Goal: Transaction & Acquisition: Obtain resource

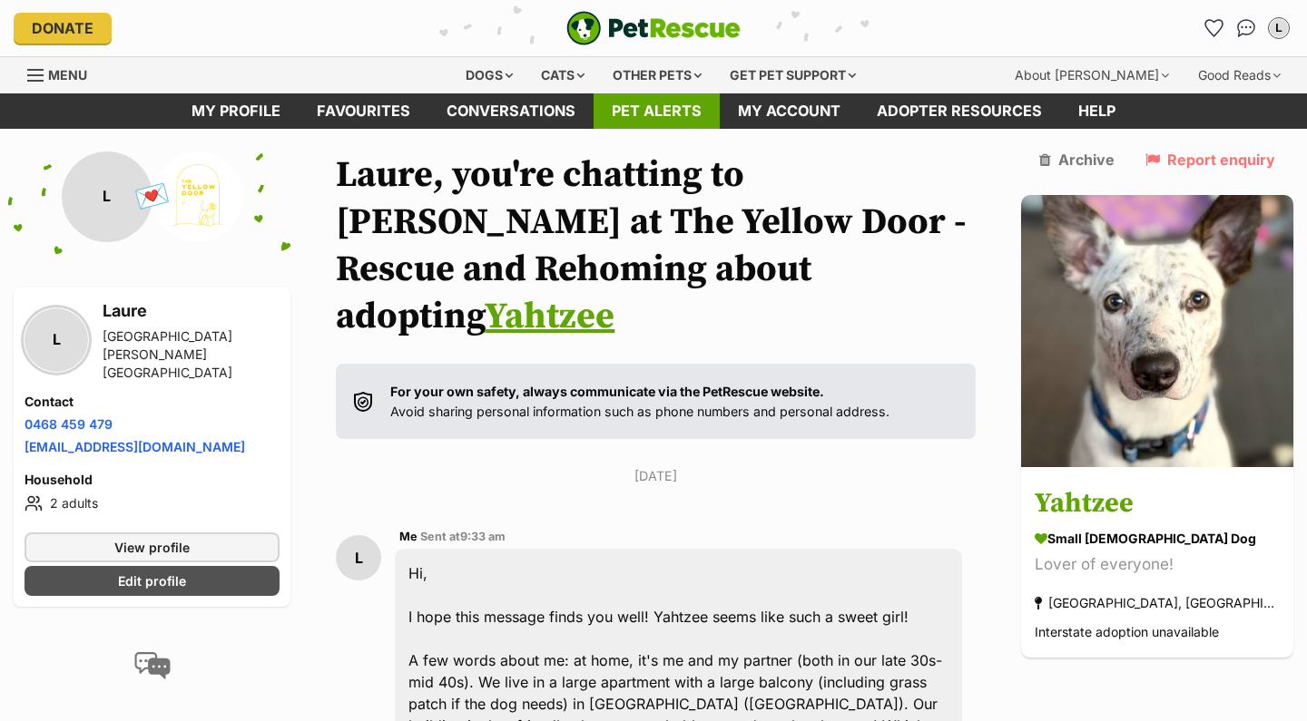
click at [678, 107] on link "Pet alerts" at bounding box center [656, 110] width 126 height 35
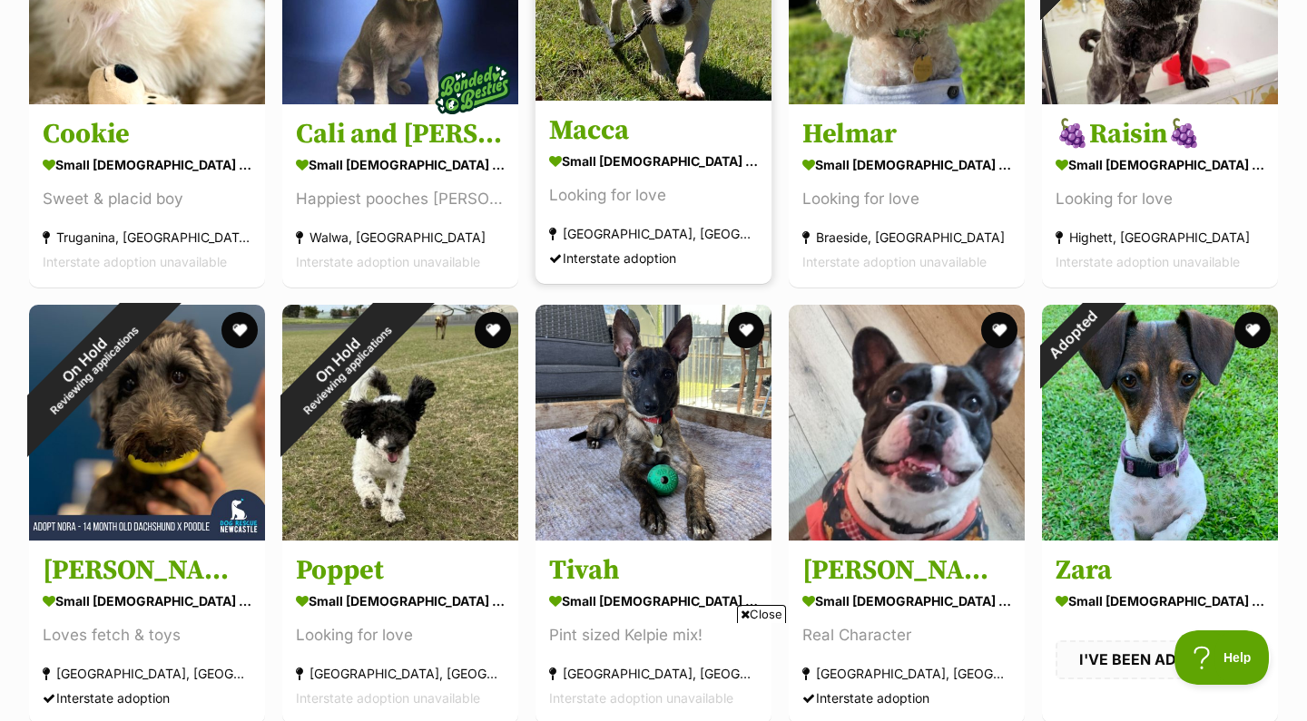
scroll to position [1383, 0]
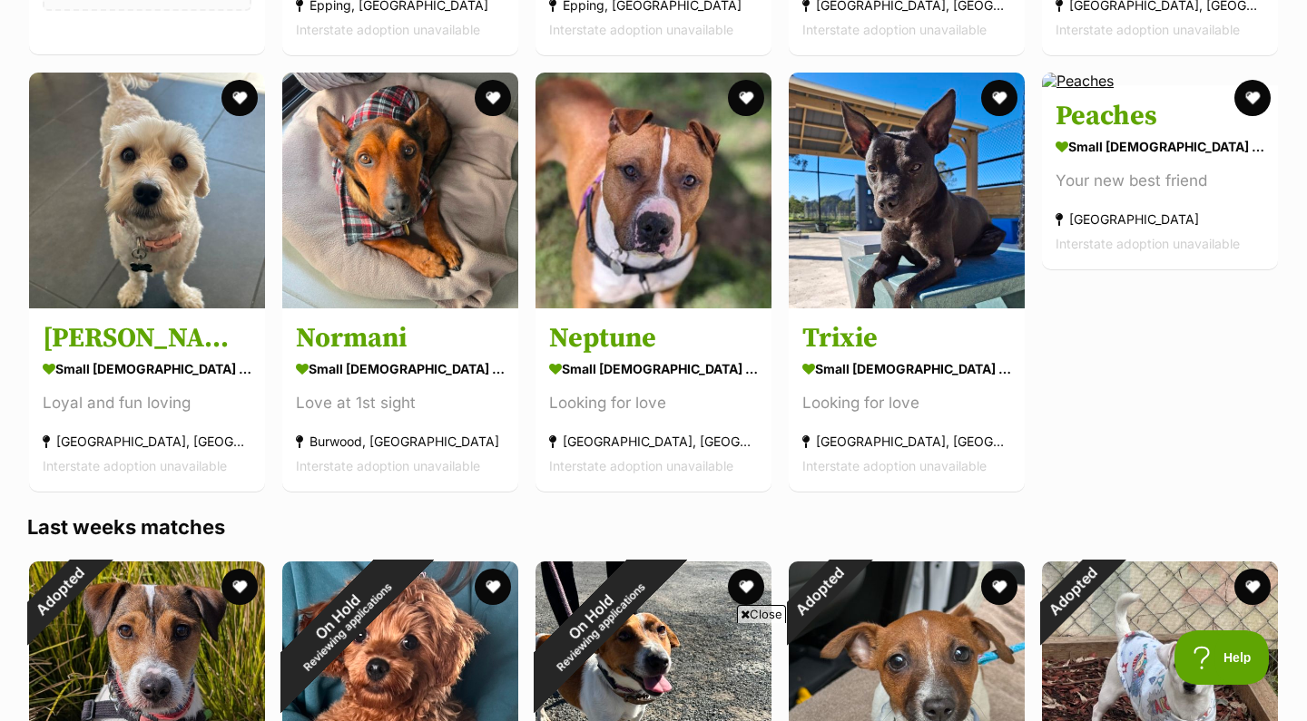
scroll to position [4235, 0]
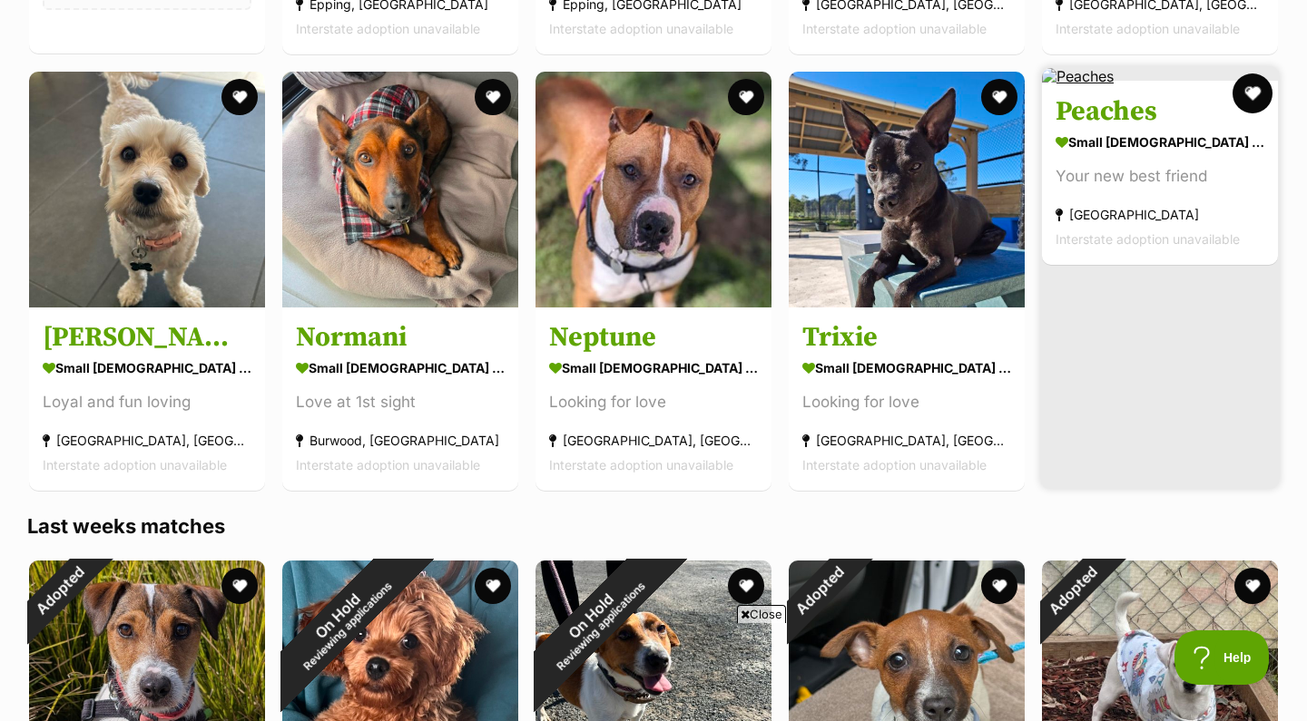
click at [1253, 96] on button "favourite" at bounding box center [1252, 94] width 40 height 40
click at [1113, 84] on img at bounding box center [1078, 76] width 72 height 16
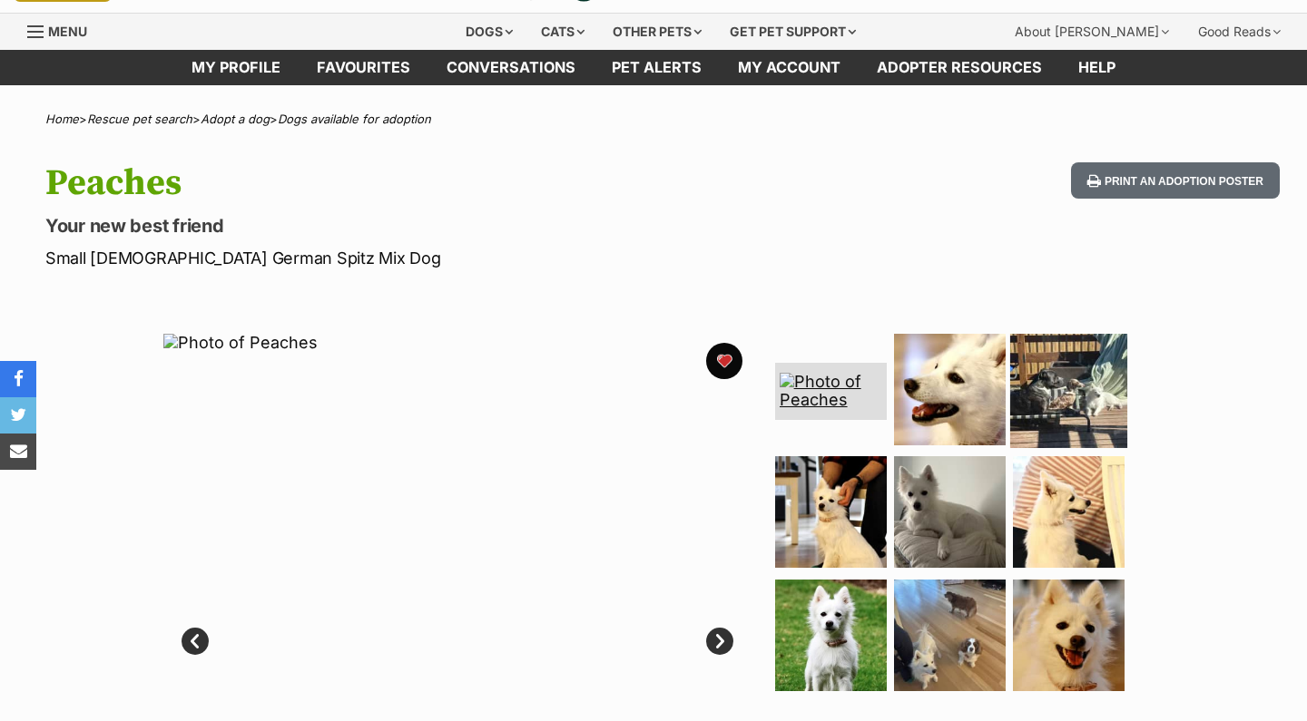
click at [1071, 362] on img at bounding box center [1068, 388] width 117 height 117
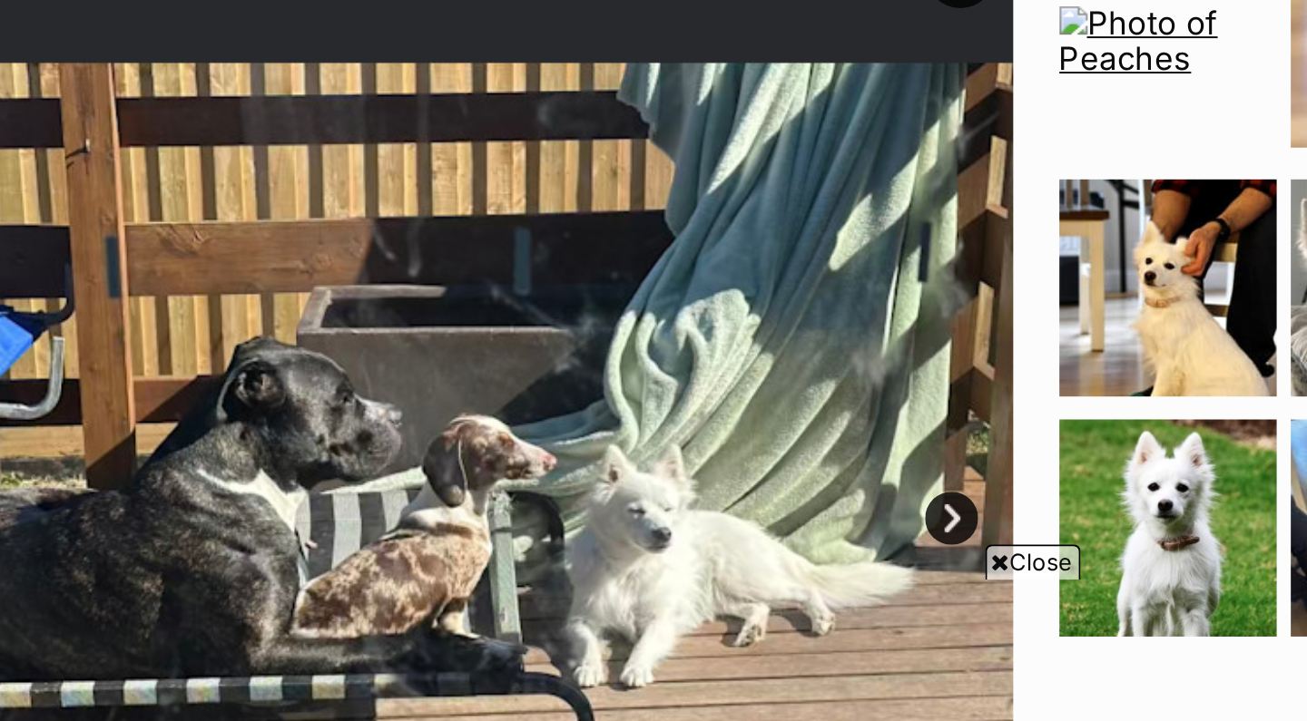
scroll to position [245, 0]
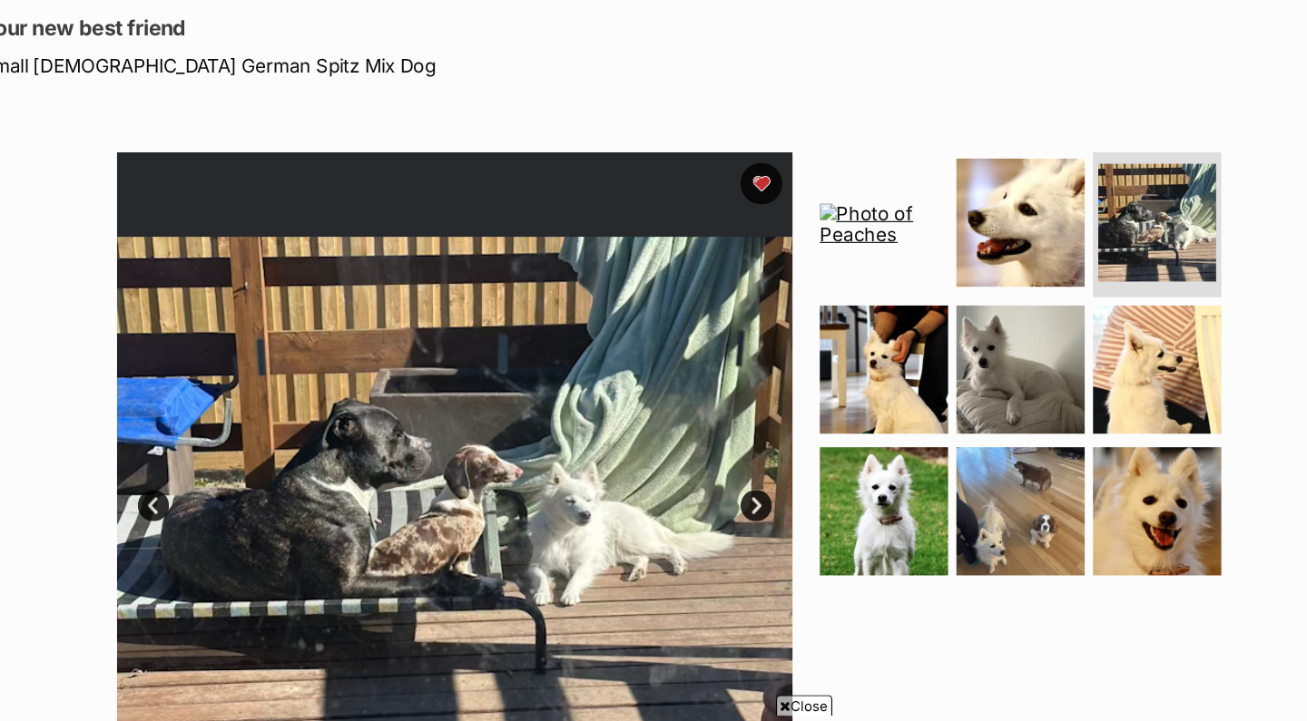
click at [181, 432] on link "Prev" at bounding box center [194, 439] width 27 height 27
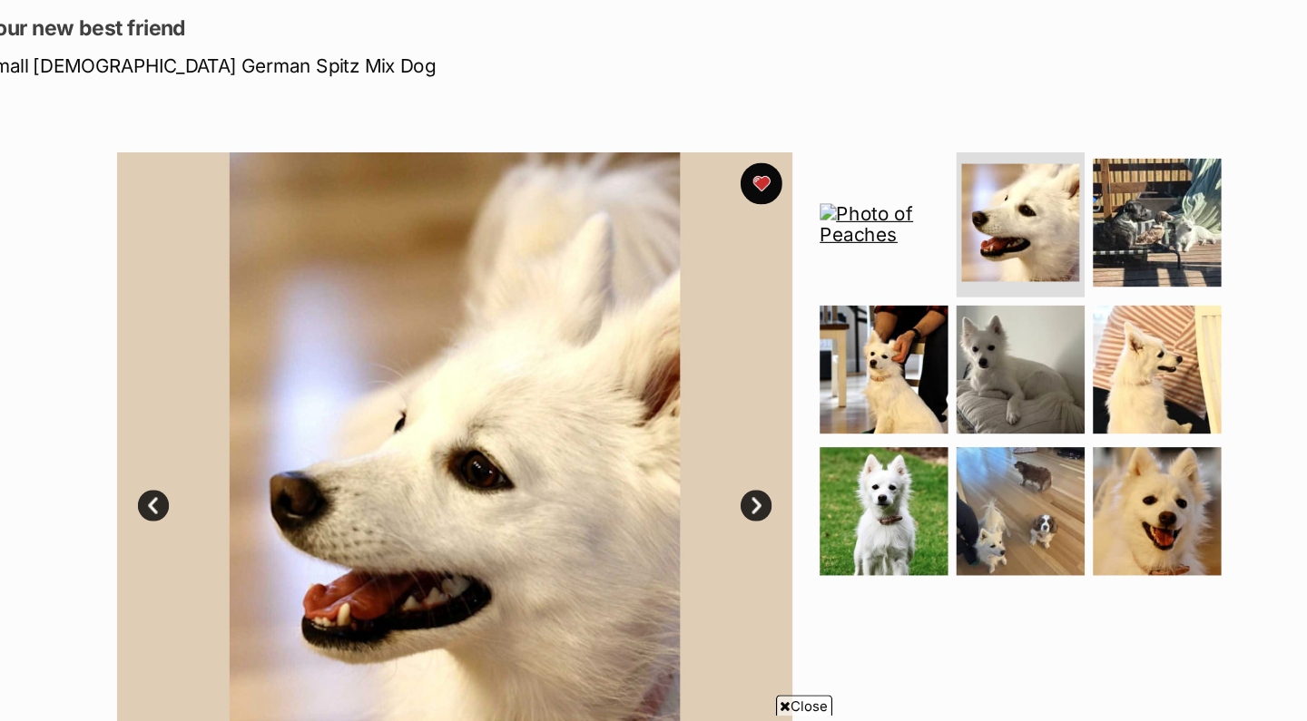
click at [181, 432] on link "Prev" at bounding box center [194, 439] width 27 height 27
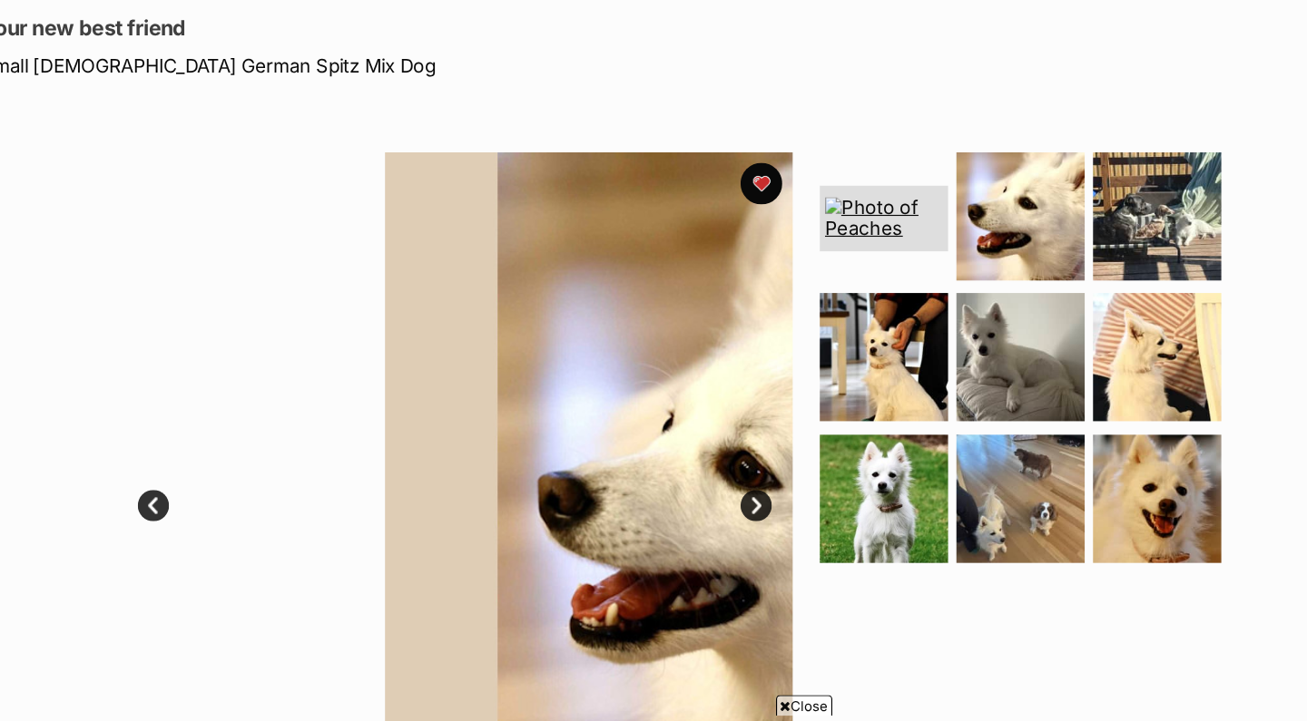
scroll to position [0, 0]
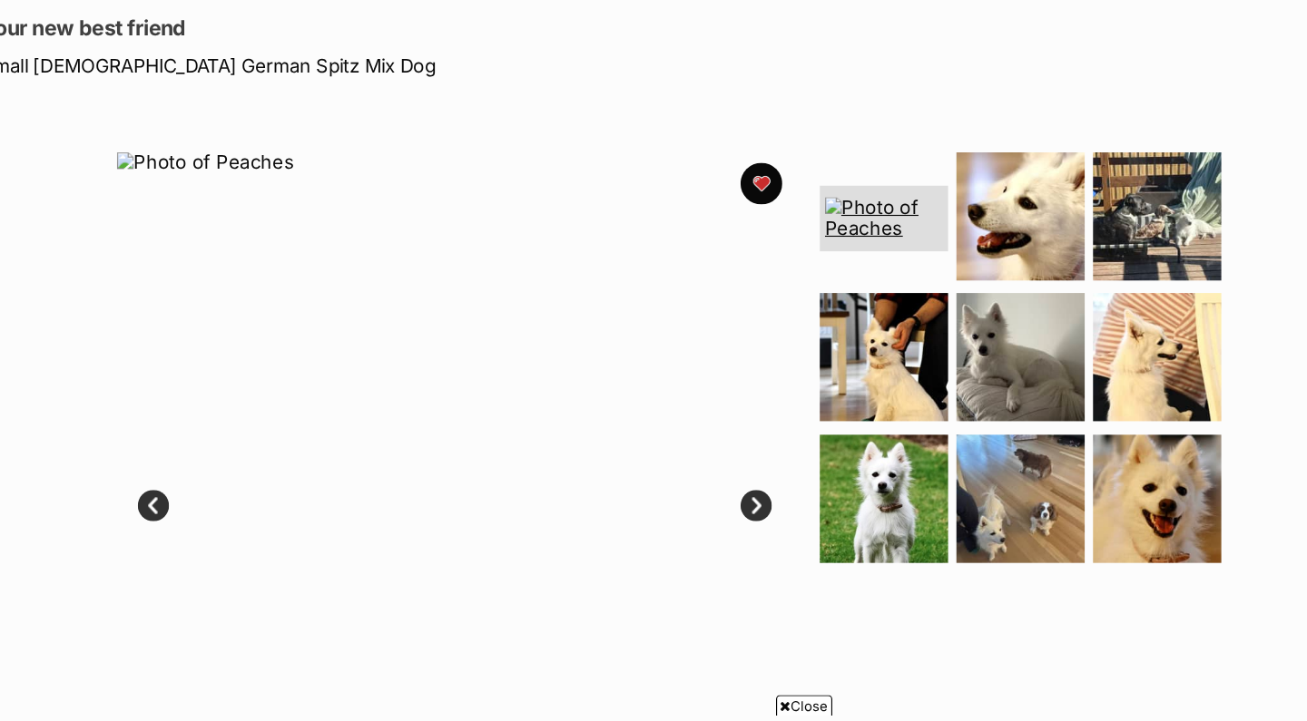
click at [181, 432] on link "Prev" at bounding box center [194, 439] width 27 height 27
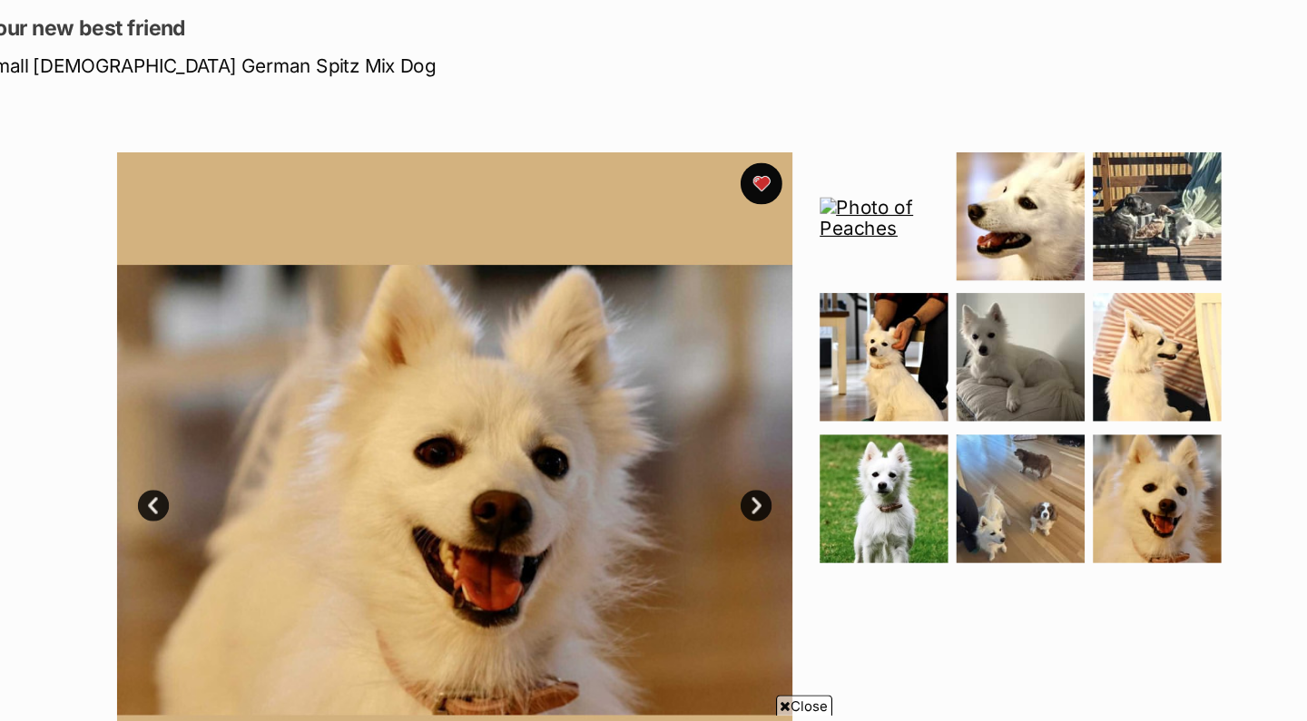
click at [181, 432] on link "Prev" at bounding box center [194, 439] width 27 height 27
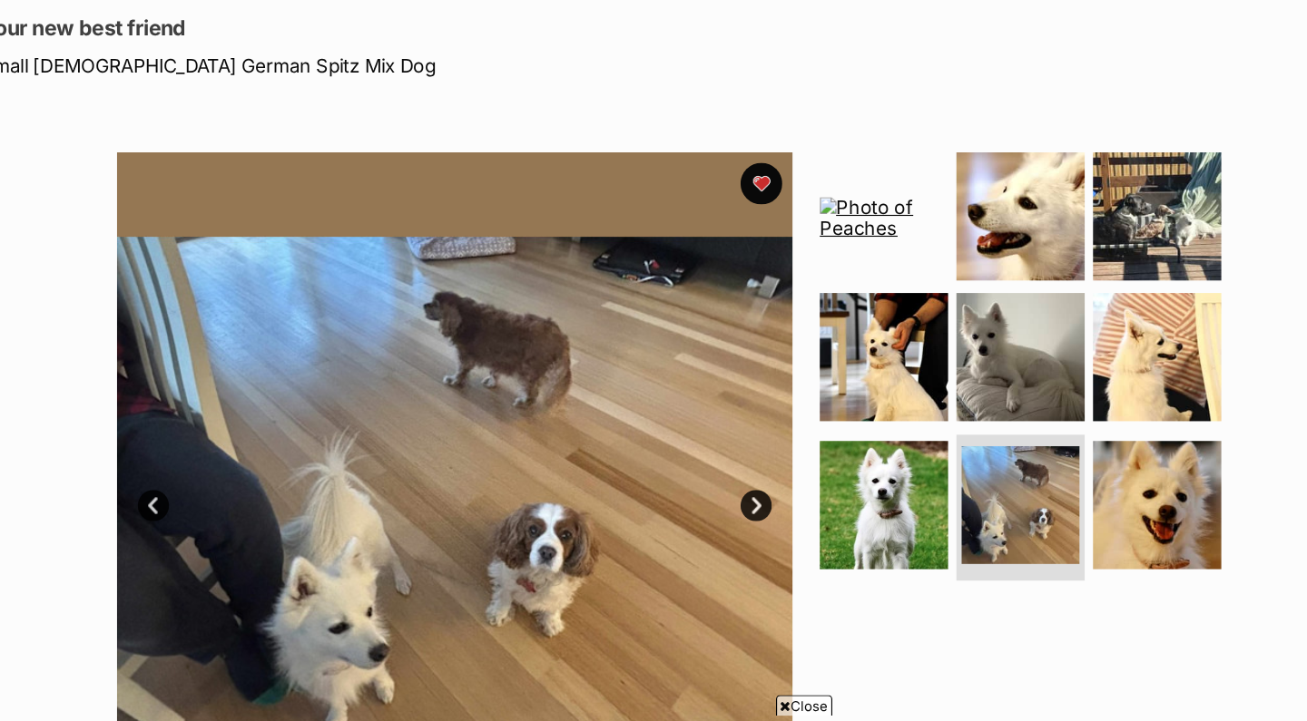
click at [181, 432] on link "Prev" at bounding box center [194, 439] width 27 height 27
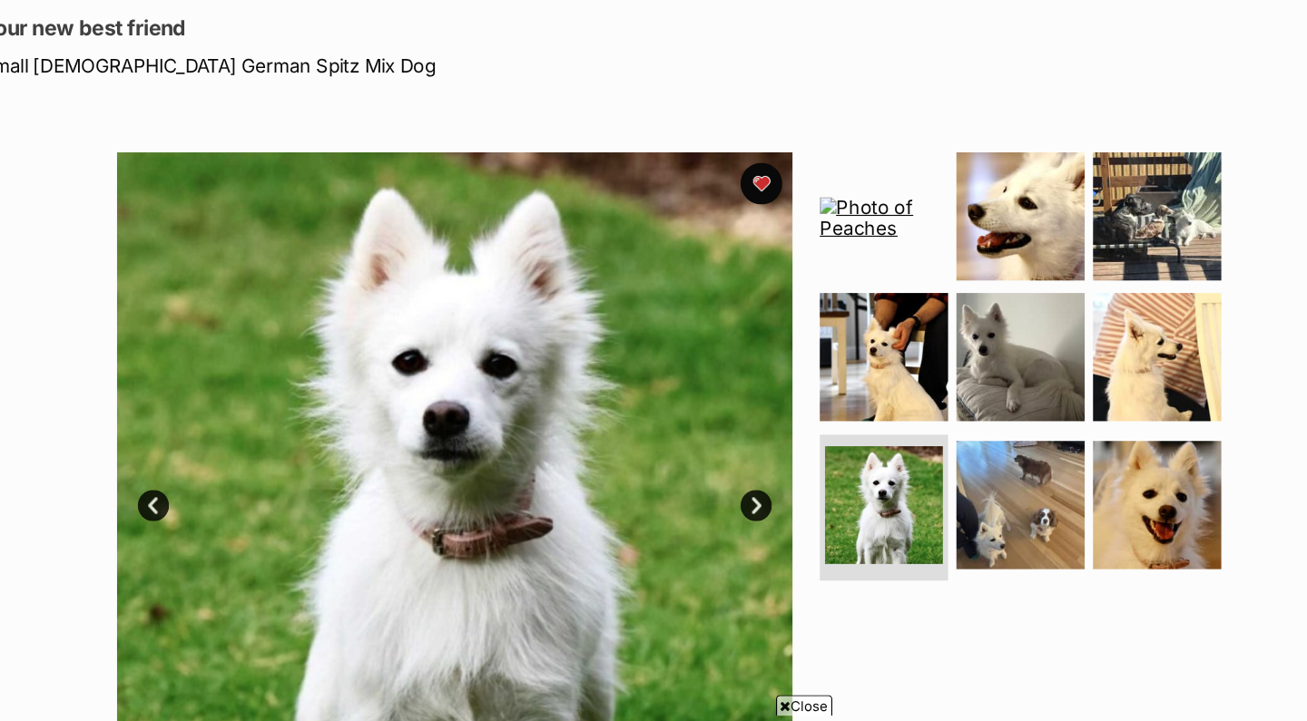
click at [181, 432] on link "Prev" at bounding box center [194, 439] width 27 height 27
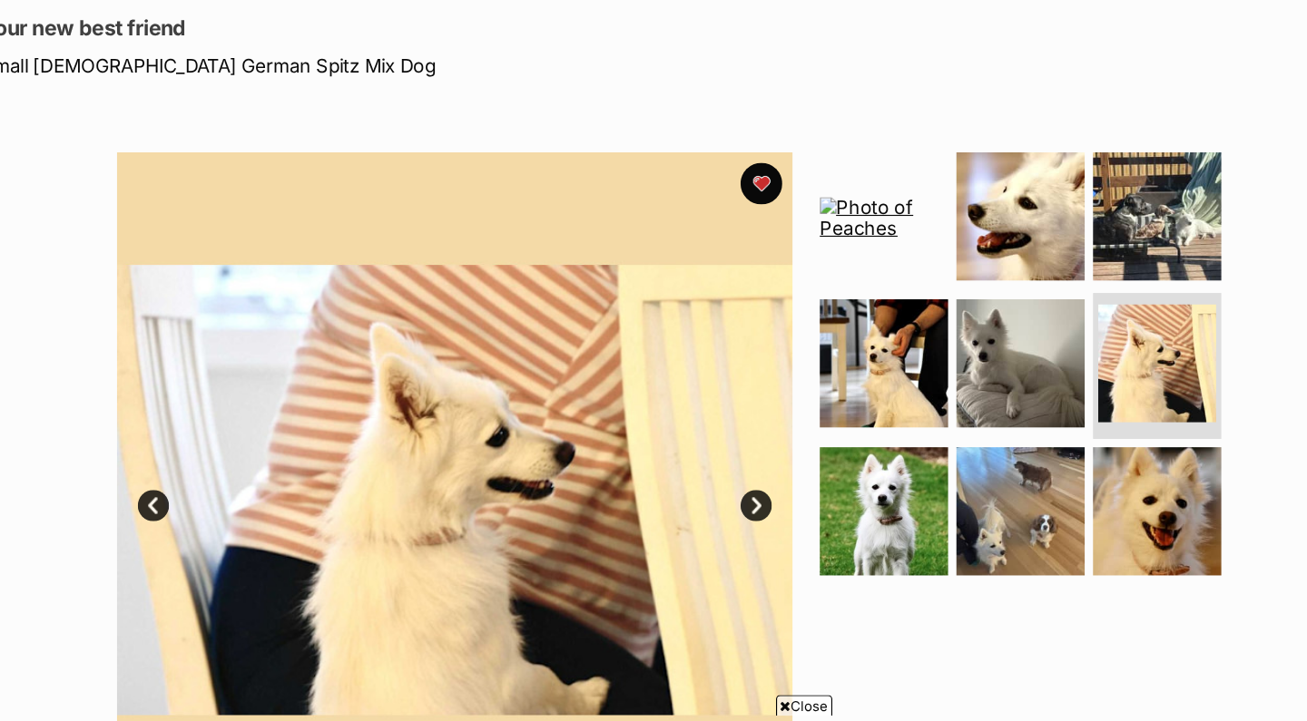
click at [181, 432] on link "Prev" at bounding box center [194, 439] width 27 height 27
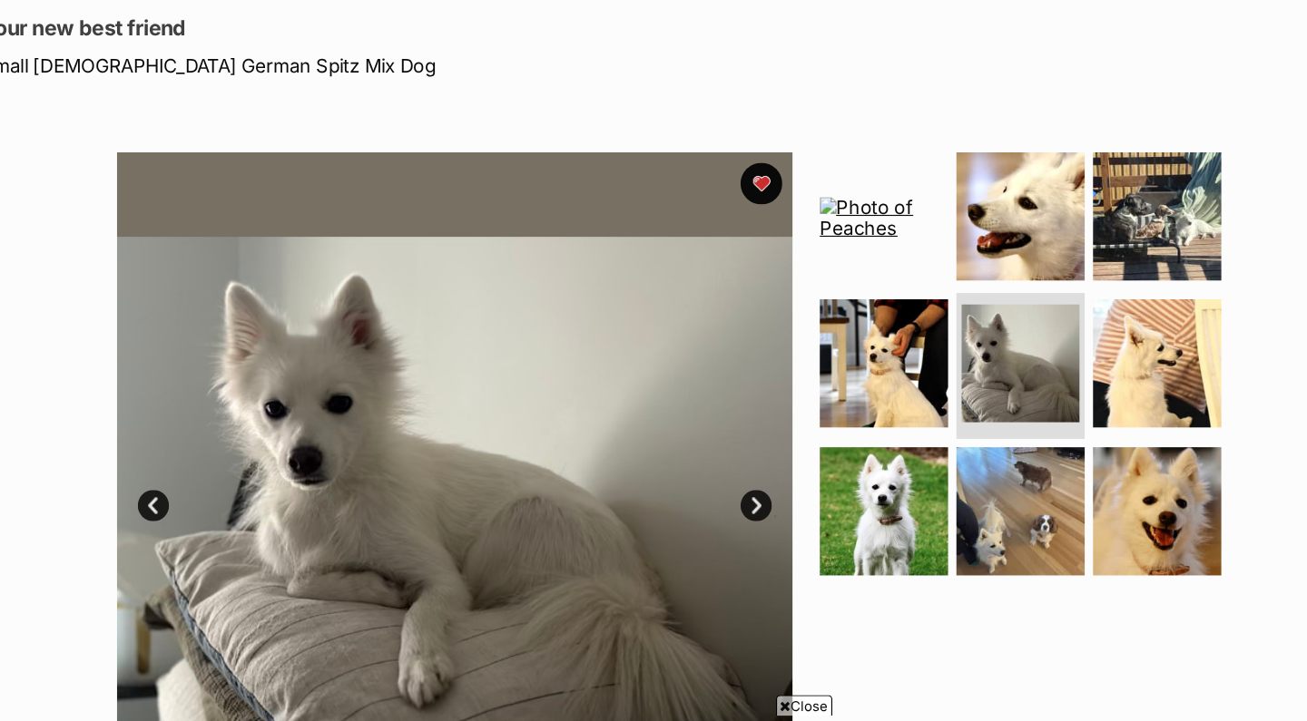
click at [181, 432] on link "Prev" at bounding box center [194, 439] width 27 height 27
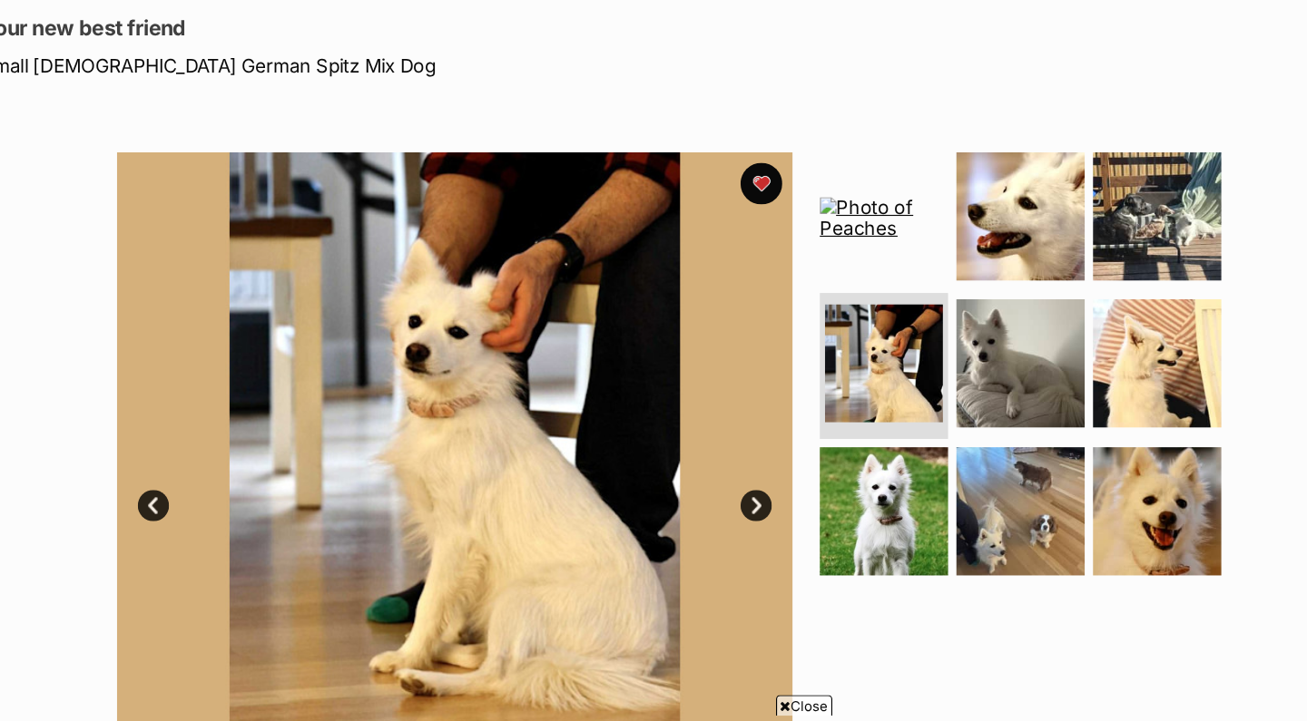
click at [181, 432] on link "Prev" at bounding box center [194, 439] width 27 height 27
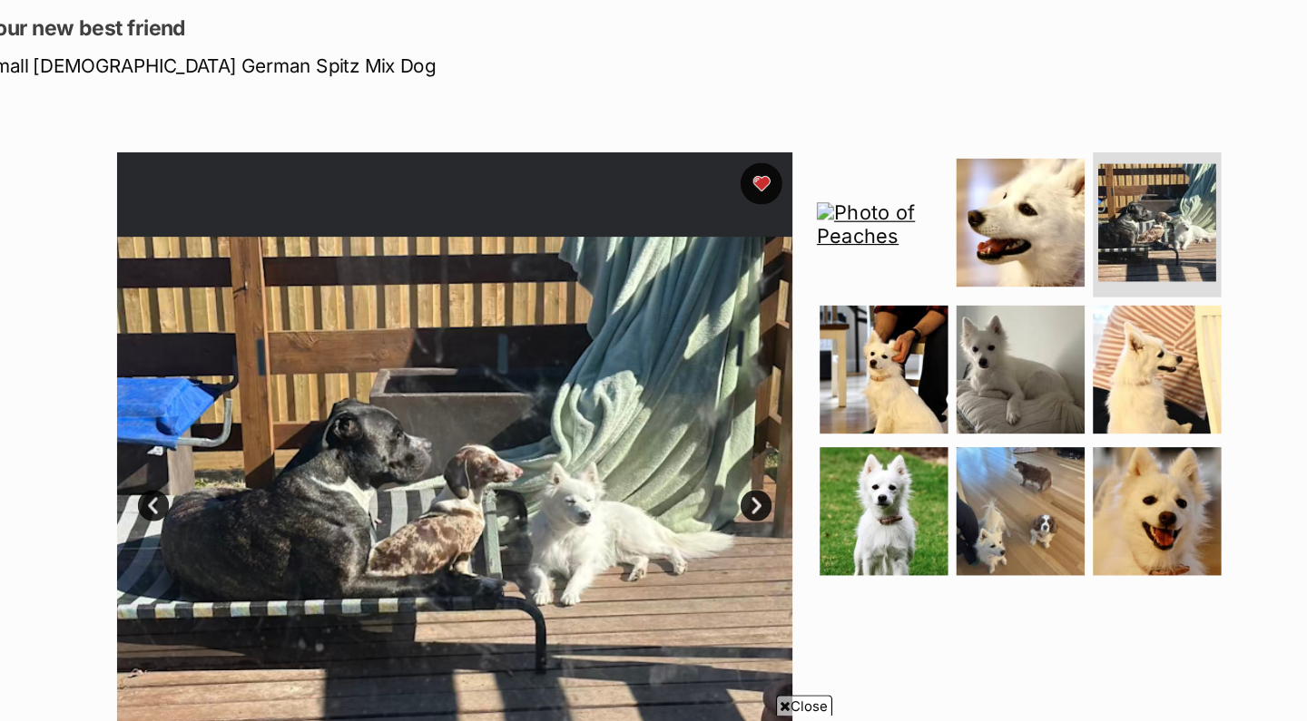
click at [772, 185] on img at bounding box center [830, 195] width 117 height 39
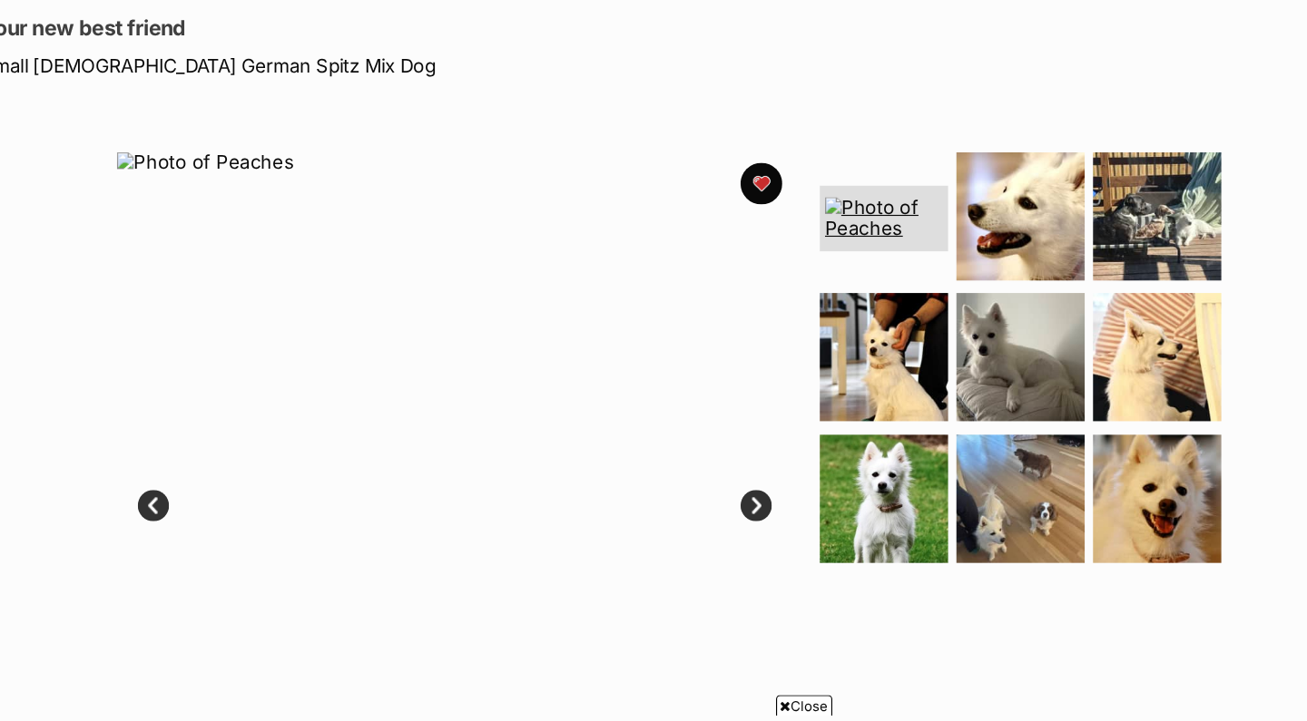
click at [706, 432] on link "Next" at bounding box center [719, 439] width 27 height 27
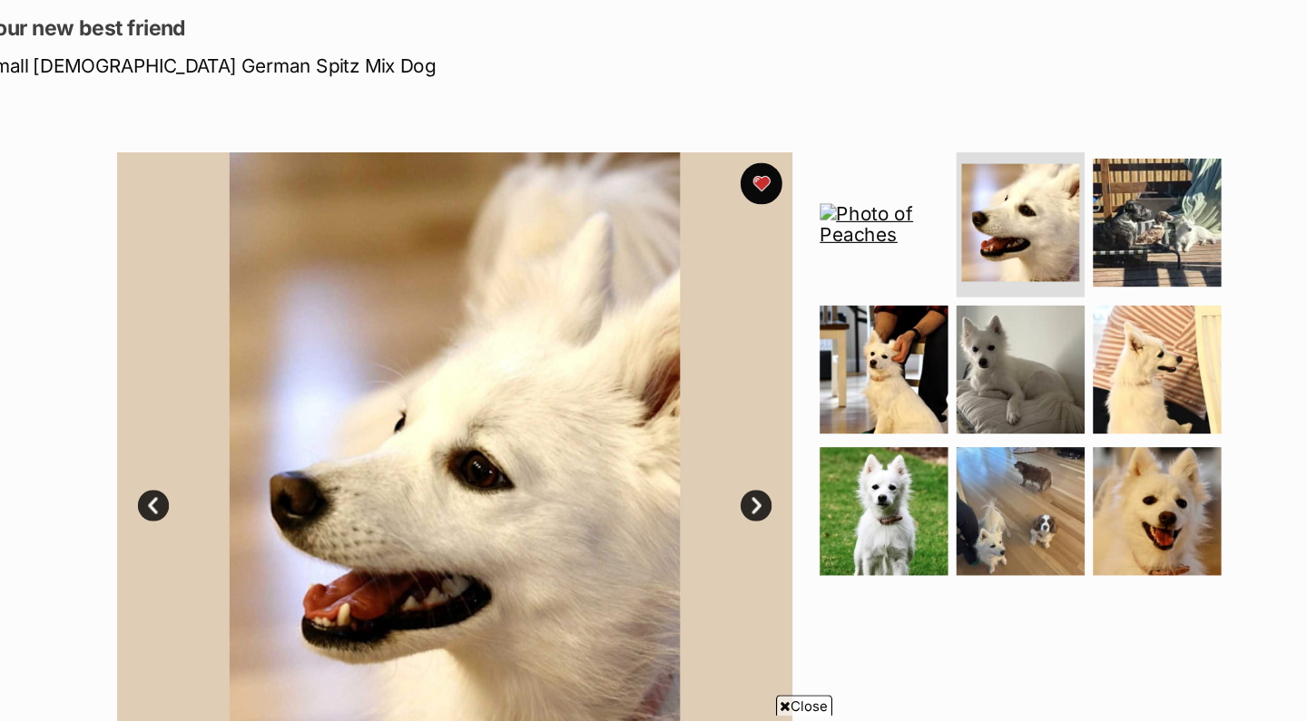
click at [706, 432] on link "Next" at bounding box center [719, 439] width 27 height 27
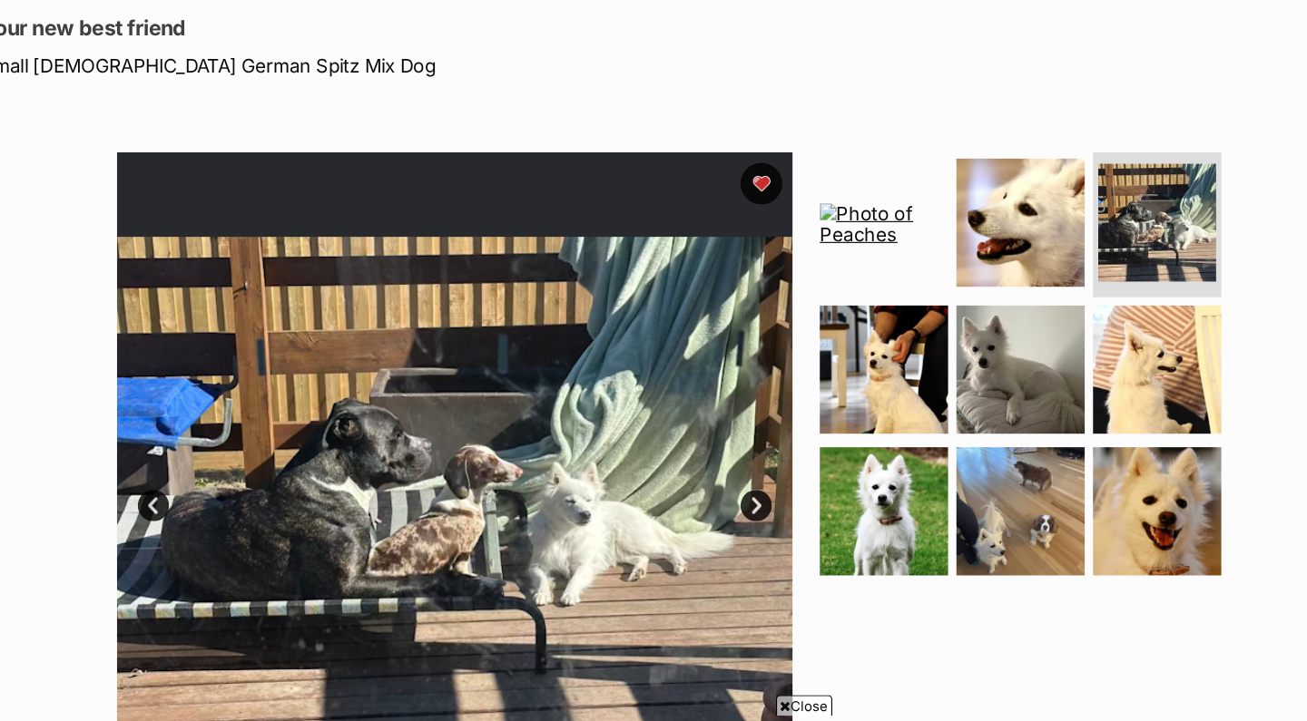
click at [706, 432] on link "Next" at bounding box center [719, 439] width 27 height 27
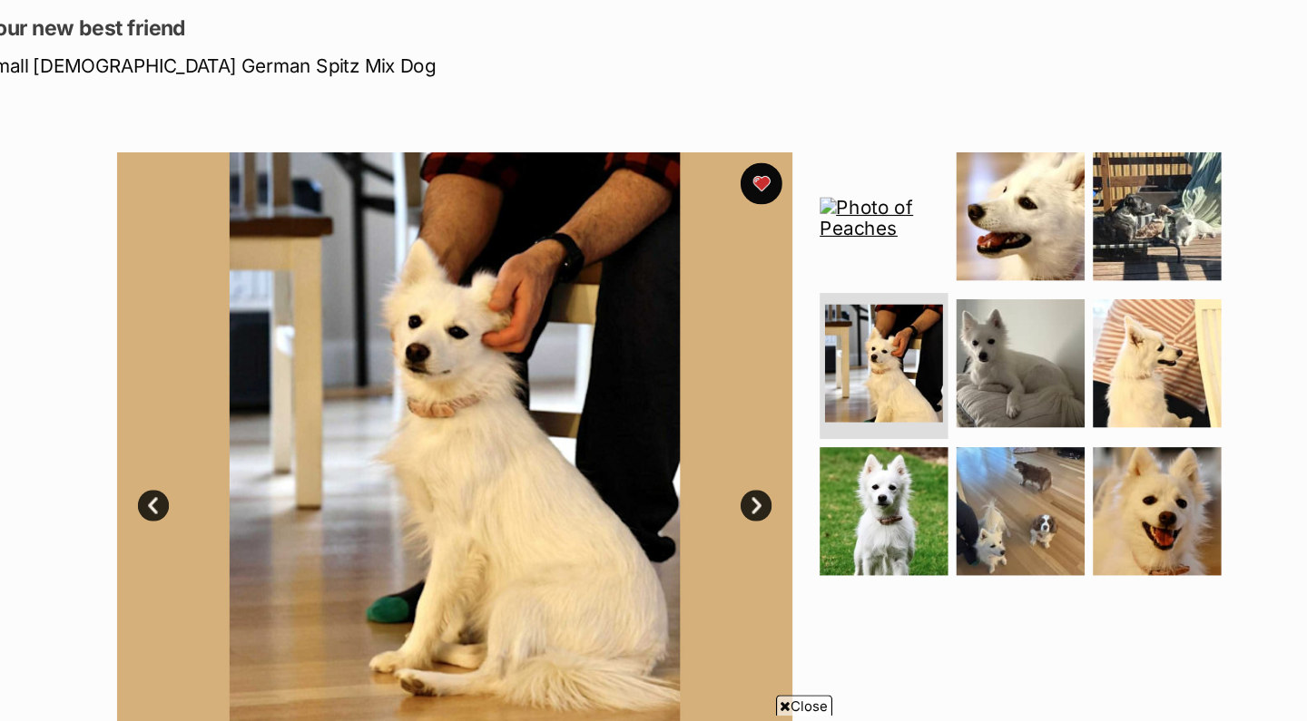
click at [706, 432] on link "Next" at bounding box center [719, 439] width 27 height 27
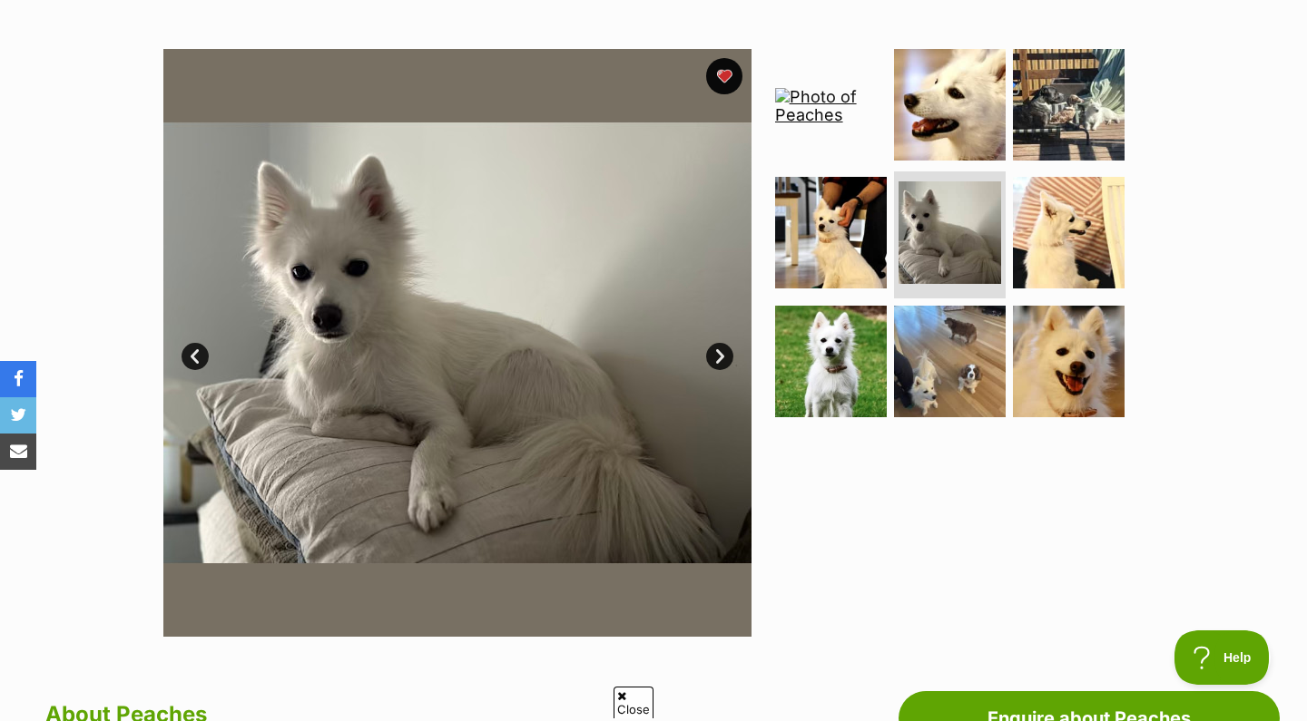
click at [727, 353] on link "Next" at bounding box center [719, 356] width 27 height 27
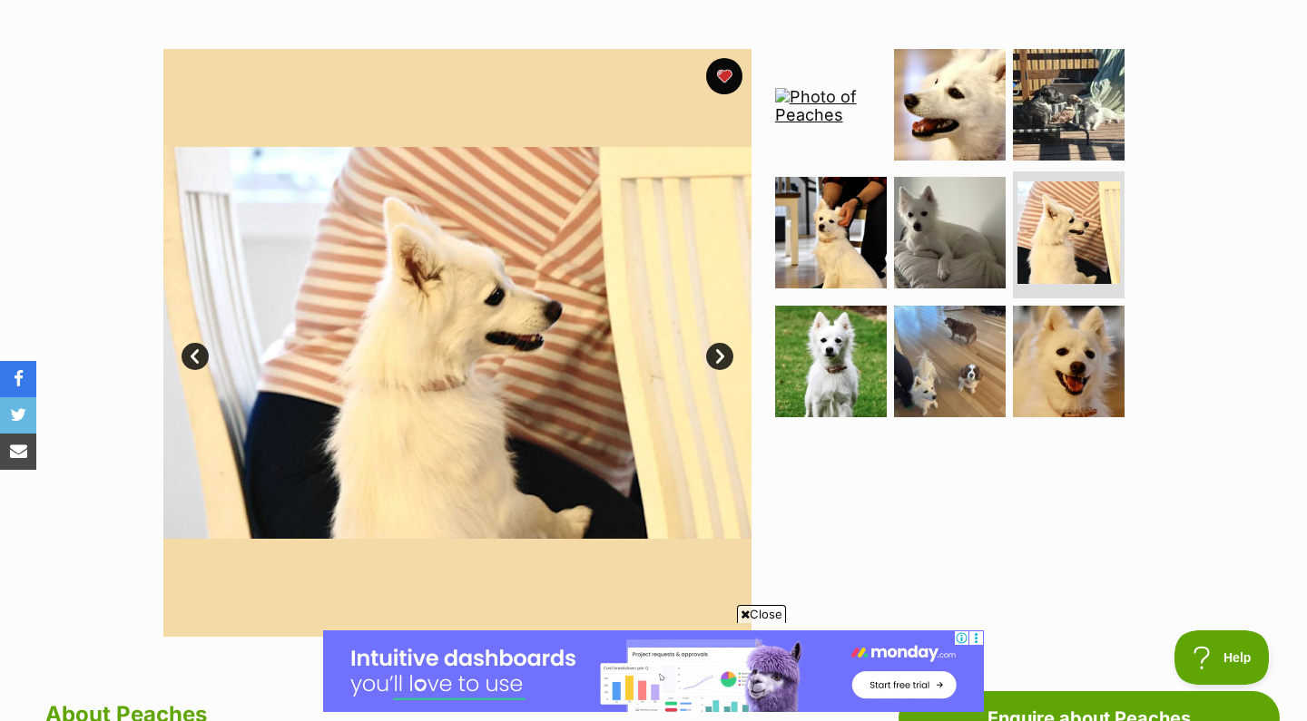
click at [727, 353] on link "Next" at bounding box center [719, 356] width 27 height 27
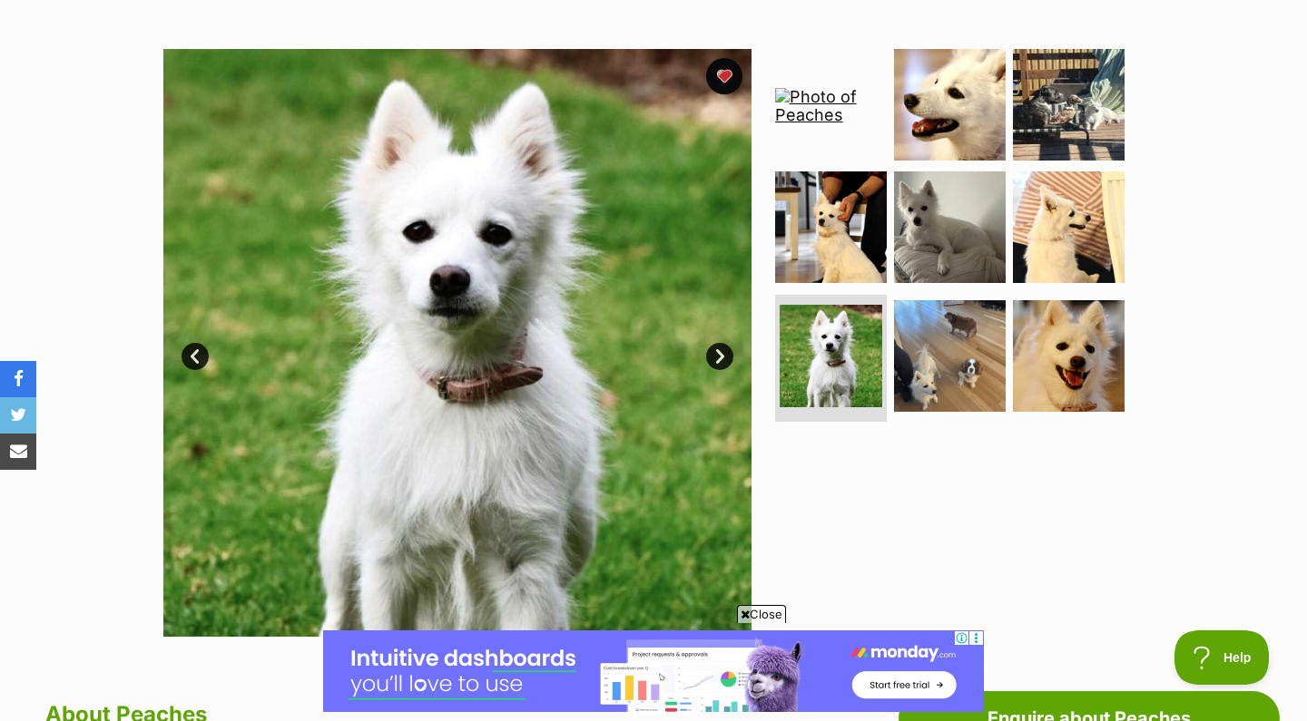
click at [727, 354] on link "Next" at bounding box center [719, 356] width 27 height 27
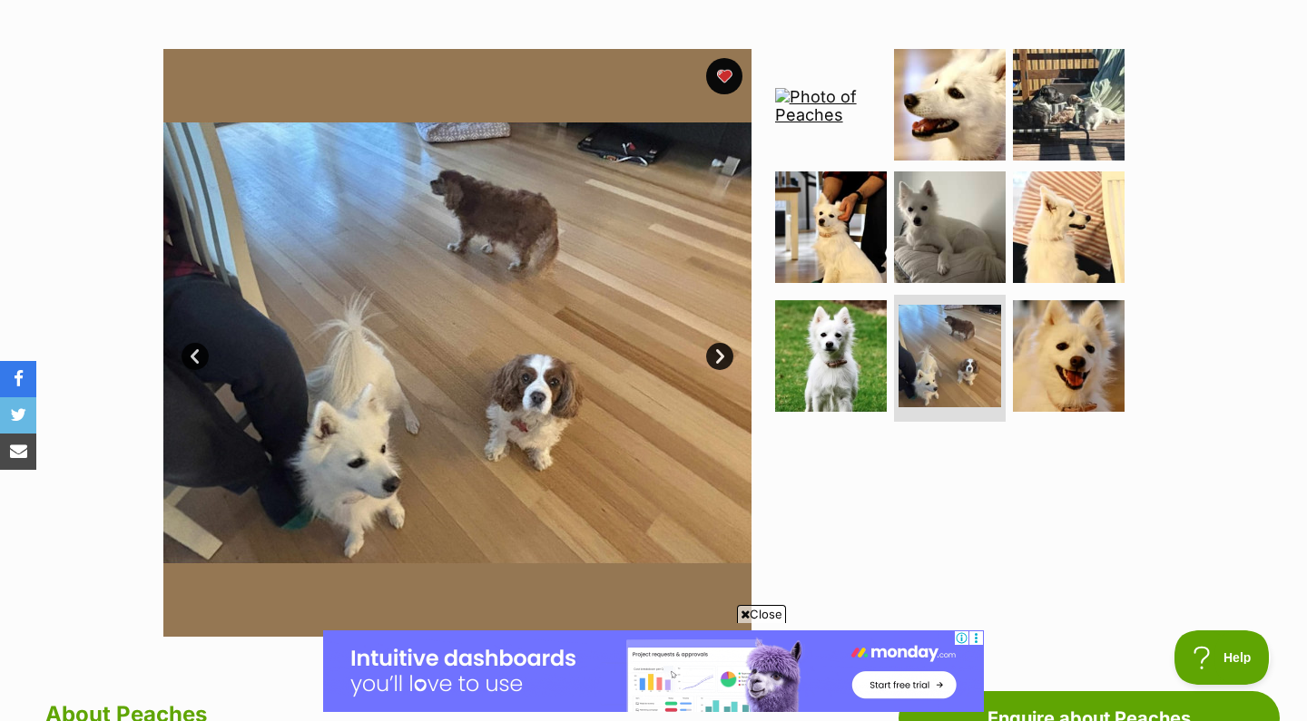
click at [727, 354] on link "Next" at bounding box center [719, 356] width 27 height 27
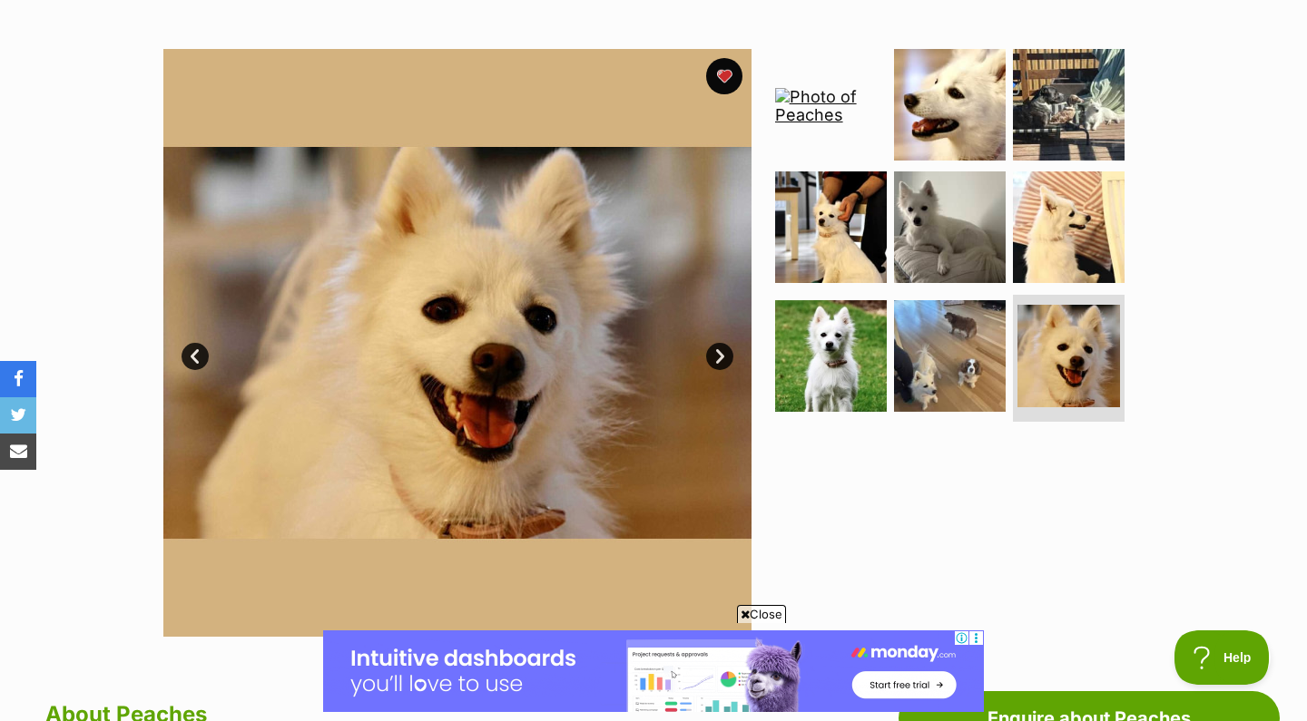
click at [727, 354] on link "Next" at bounding box center [719, 356] width 27 height 27
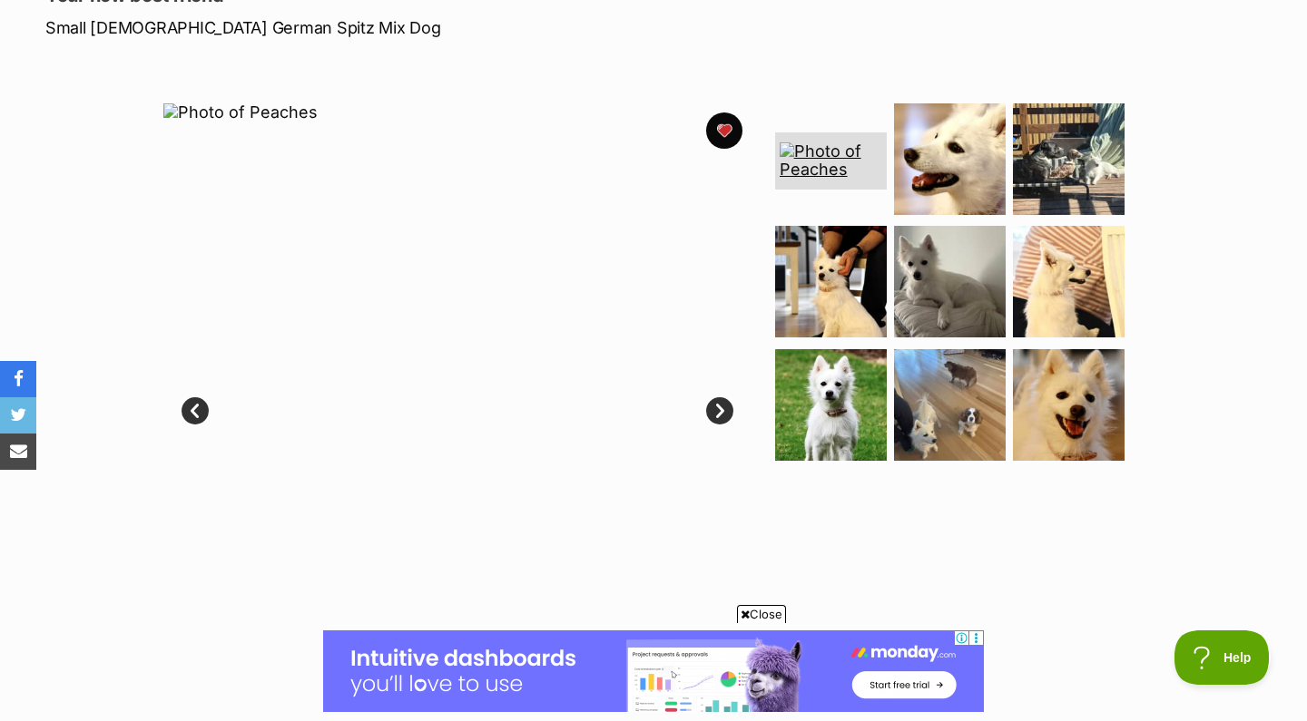
scroll to position [336, 0]
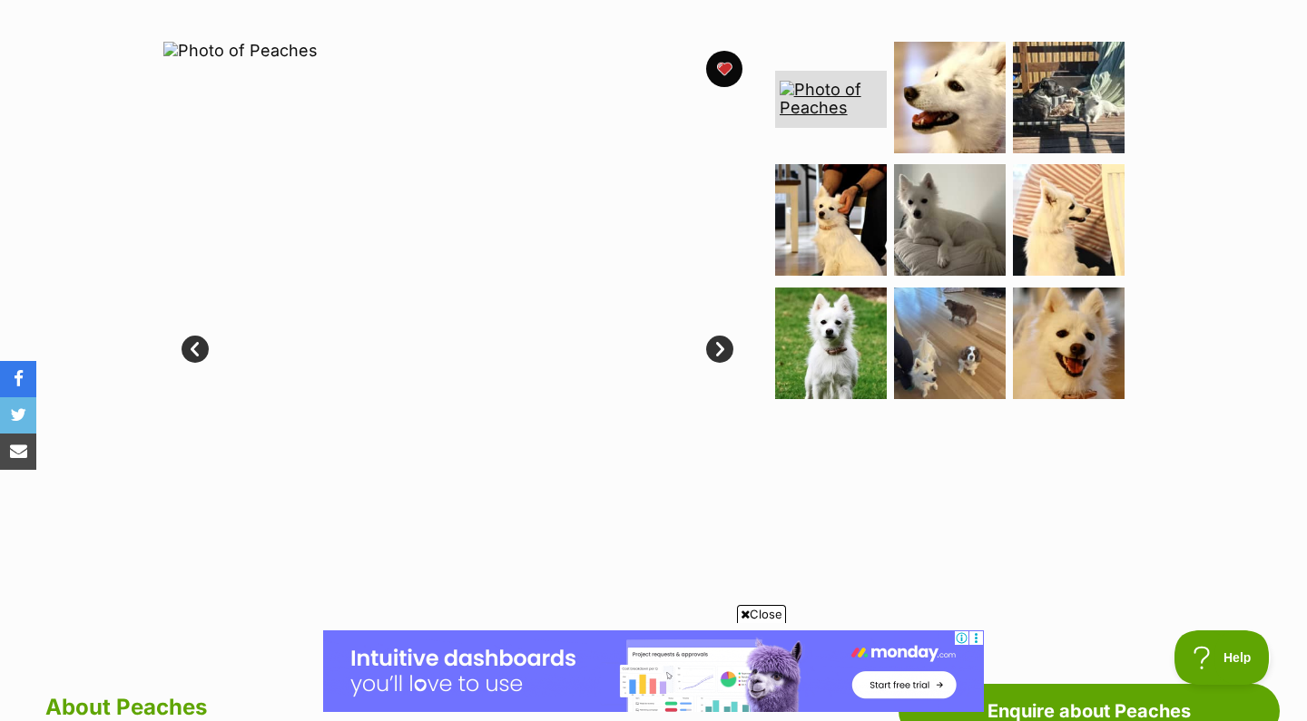
click at [717, 357] on link "Next" at bounding box center [719, 349] width 27 height 27
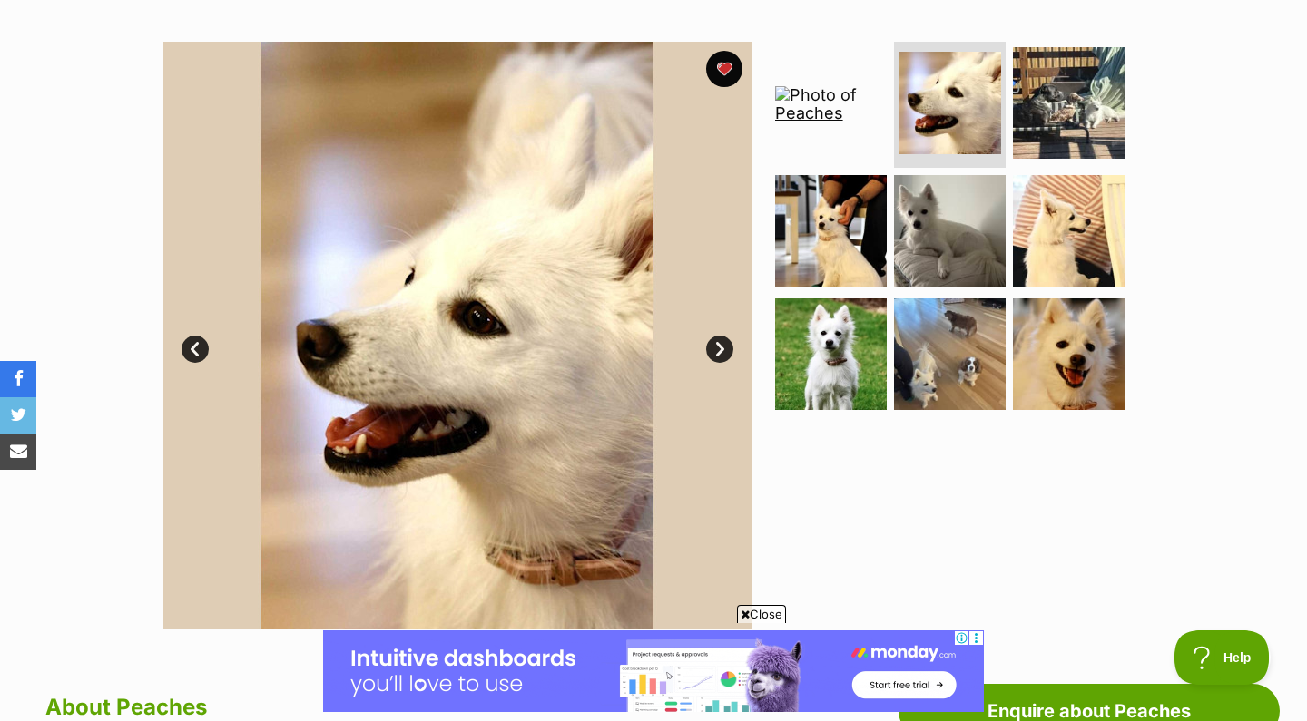
click at [717, 357] on link "Next" at bounding box center [719, 349] width 27 height 27
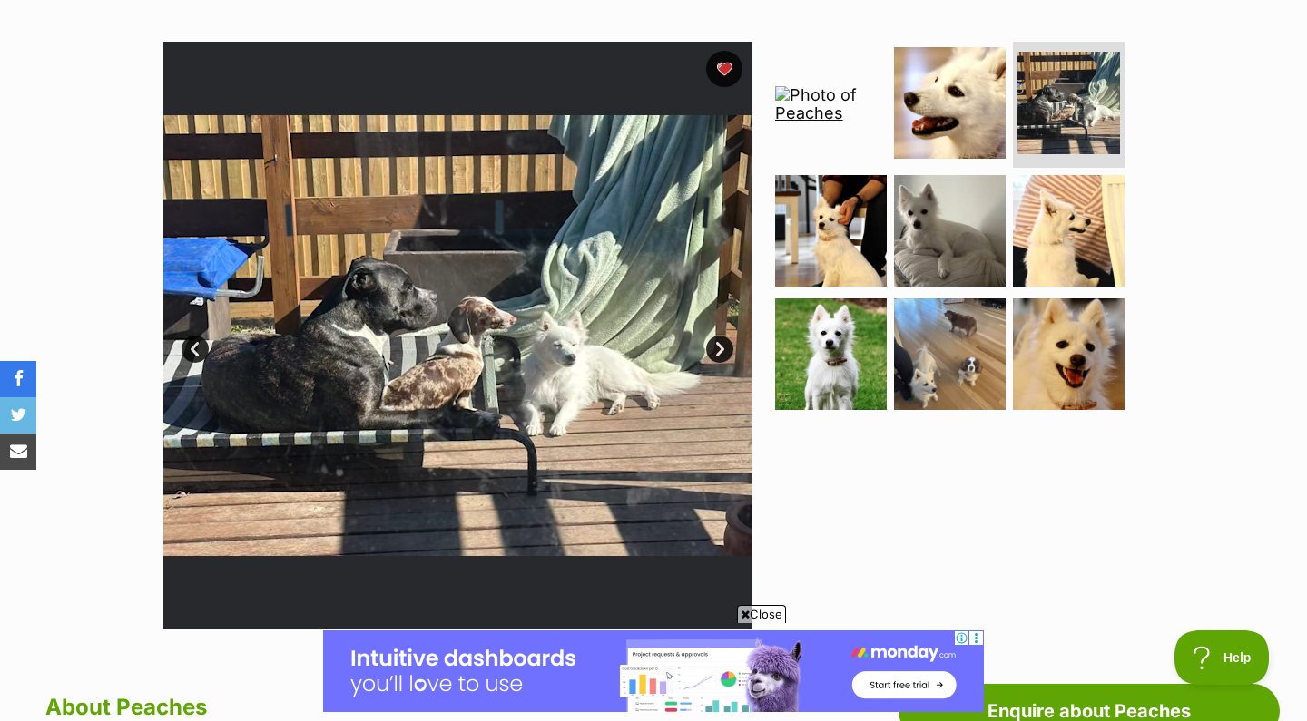
click at [717, 357] on link "Next" at bounding box center [719, 349] width 27 height 27
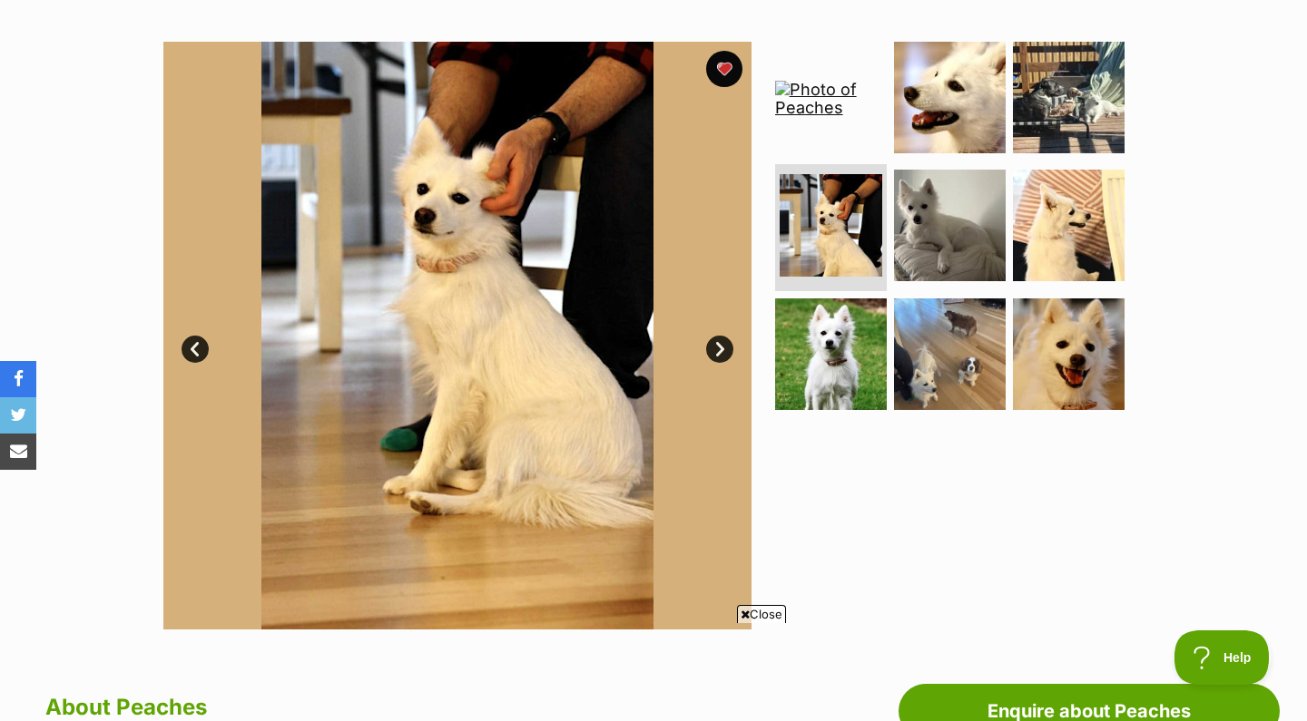
click at [191, 338] on link "Prev" at bounding box center [194, 349] width 27 height 27
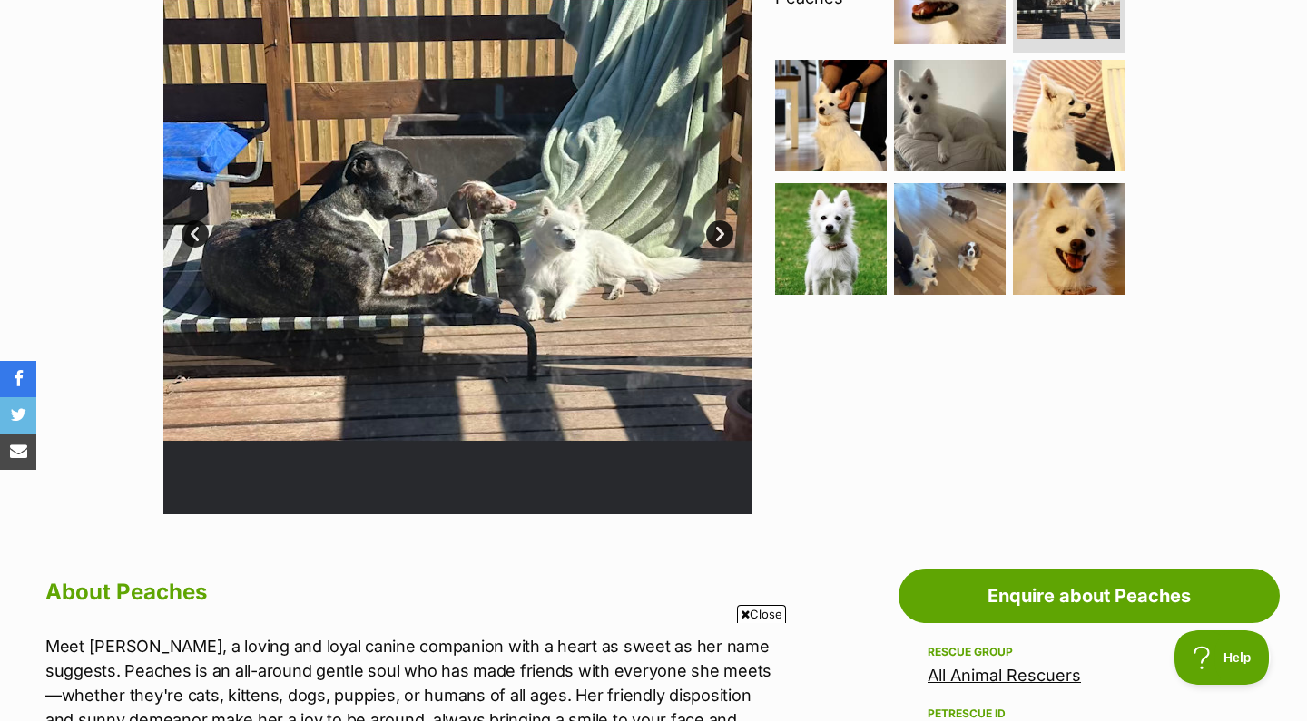
scroll to position [0, 0]
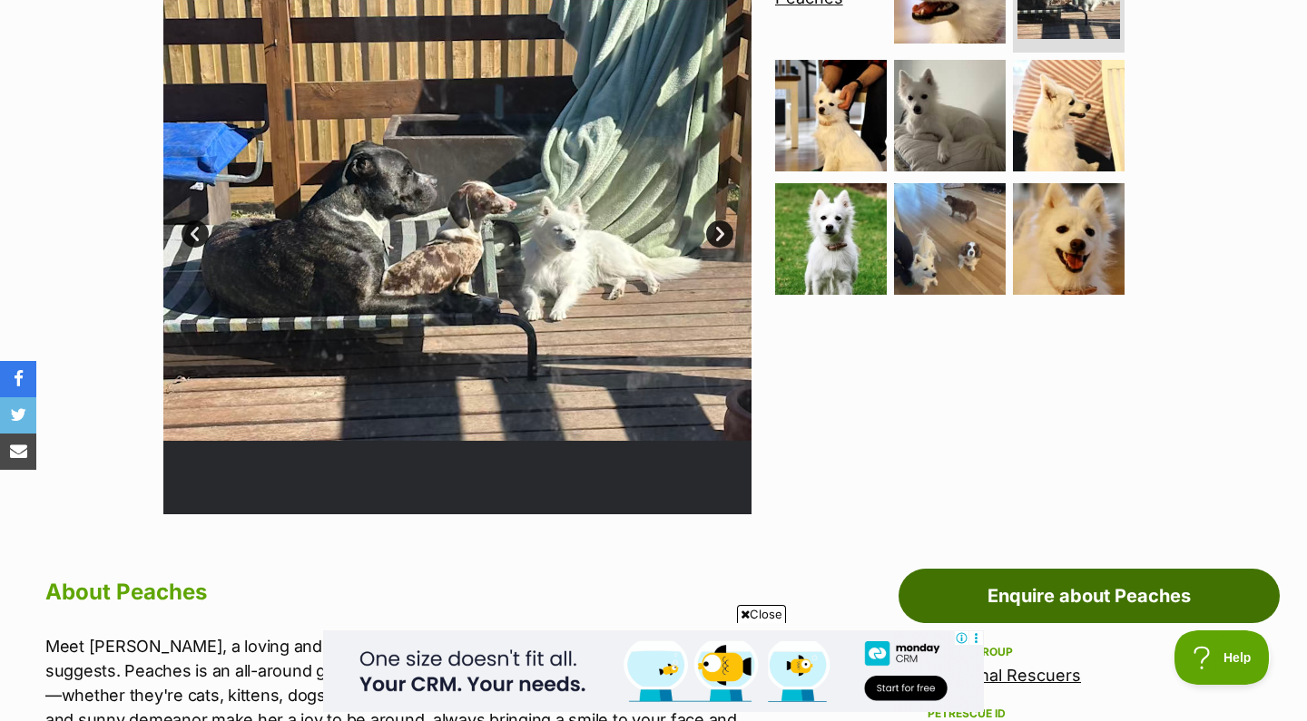
click at [1003, 580] on link "Enquire about Peaches" at bounding box center [1088, 596] width 381 height 54
